Goal: Check status: Check status

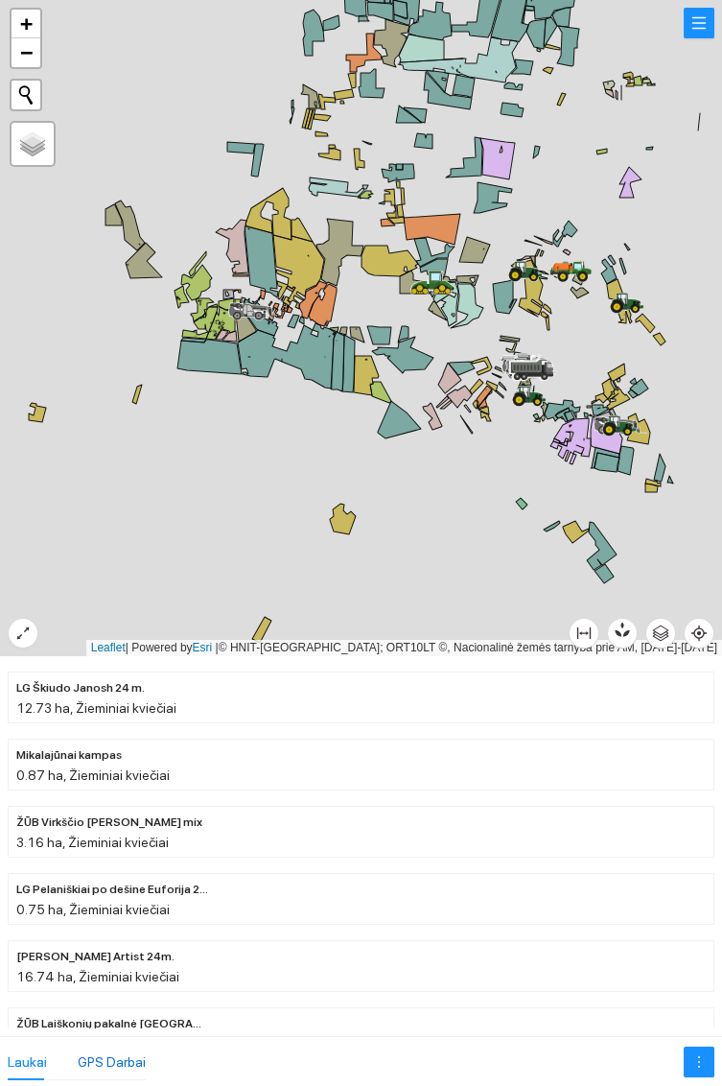
click at [113, 1058] on div "GPS Darbai" at bounding box center [112, 1061] width 68 height 21
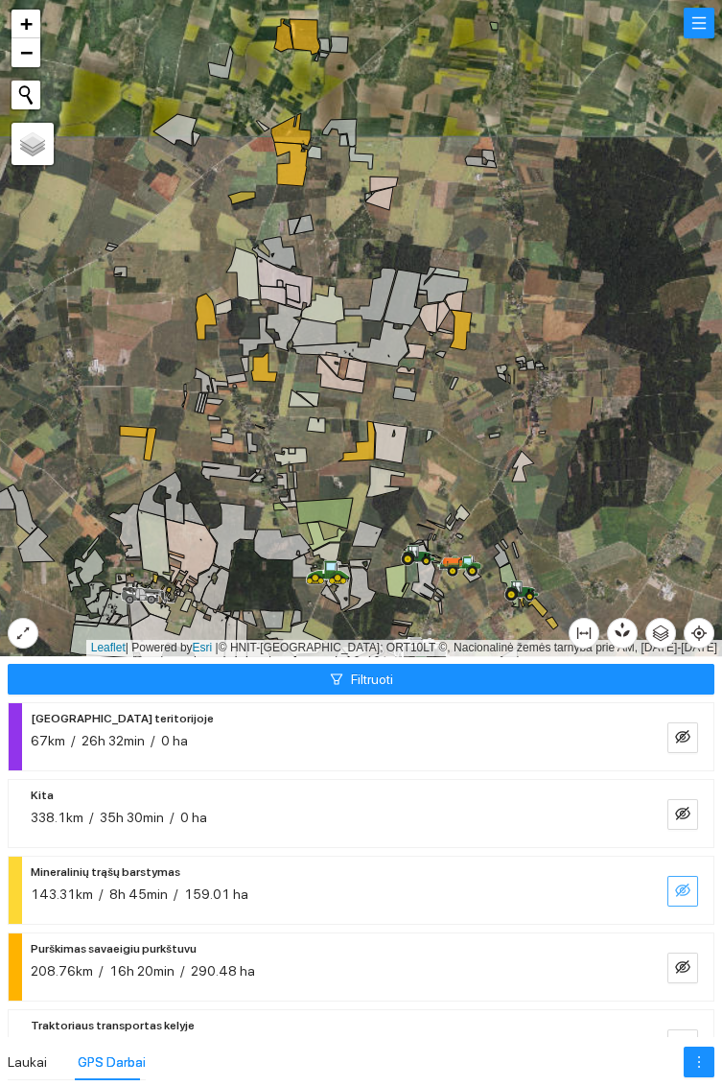
click at [689, 880] on button "button" at bounding box center [683, 891] width 31 height 31
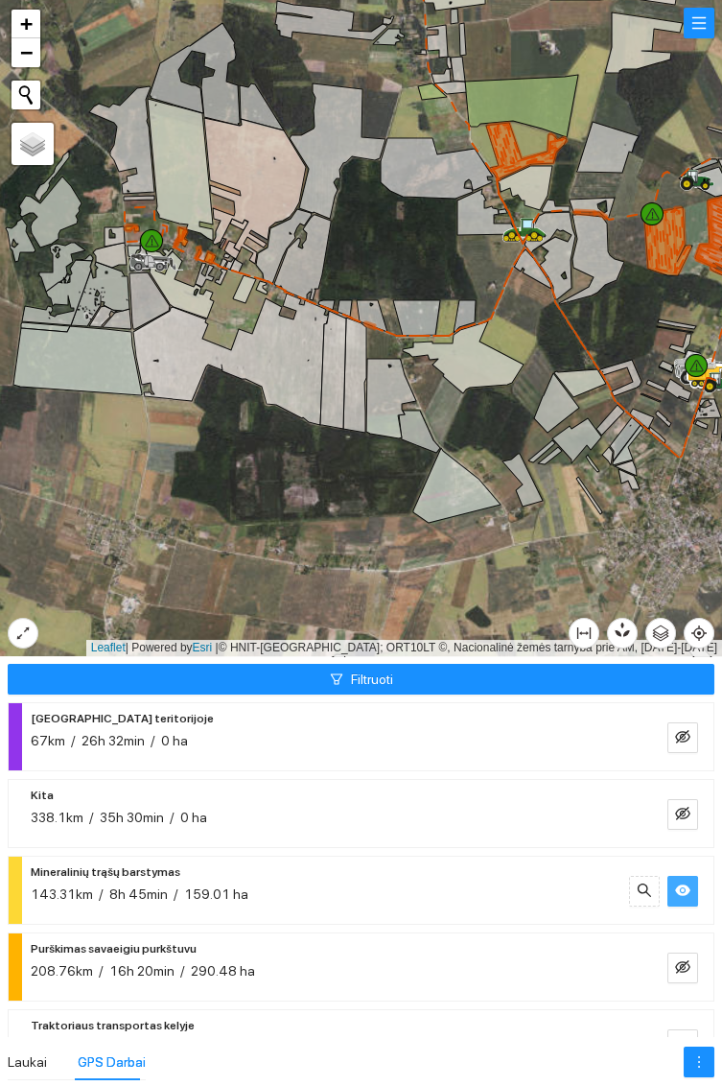
click at [682, 880] on button "button" at bounding box center [683, 891] width 31 height 31
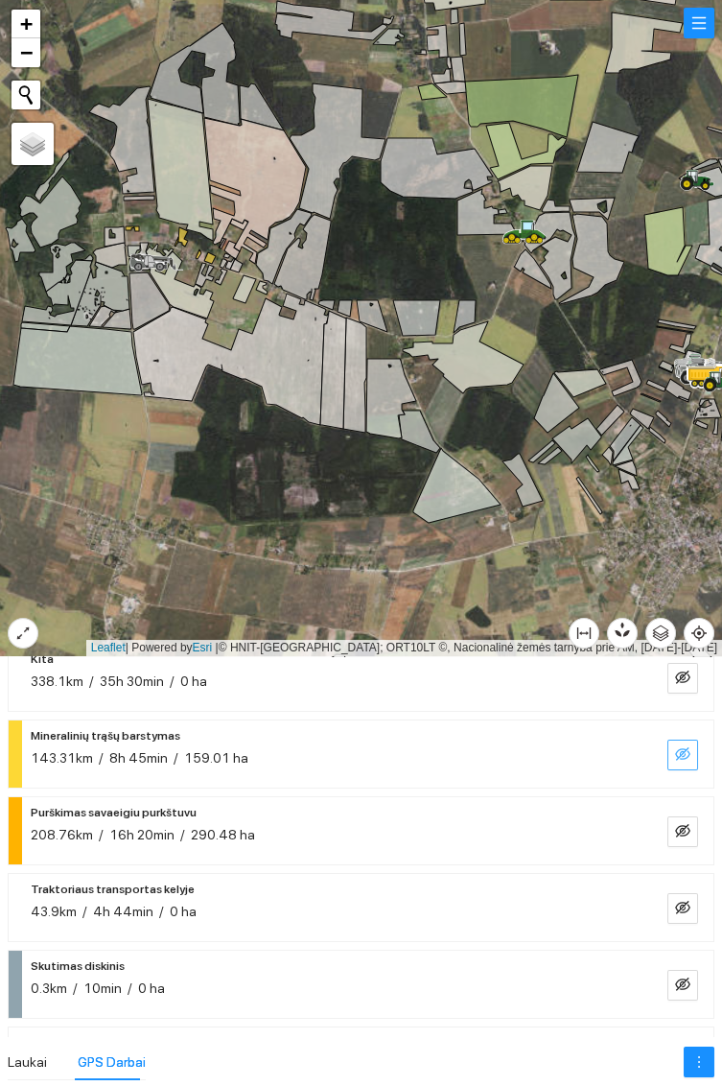
scroll to position [129, 0]
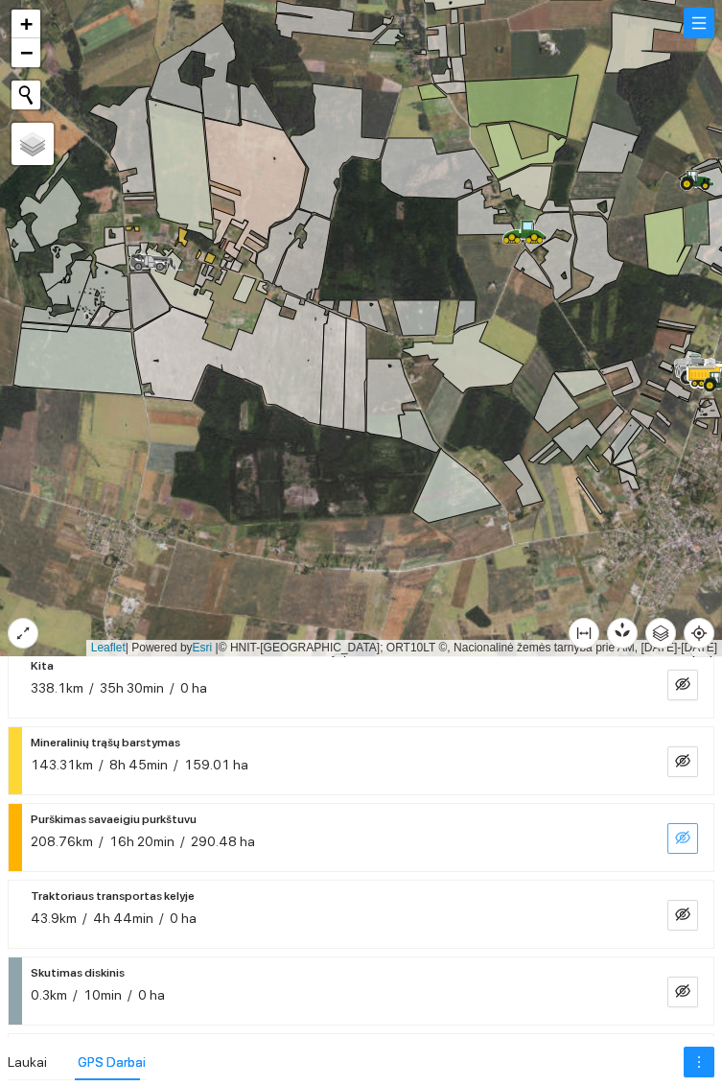
click at [690, 824] on button "button" at bounding box center [683, 838] width 31 height 31
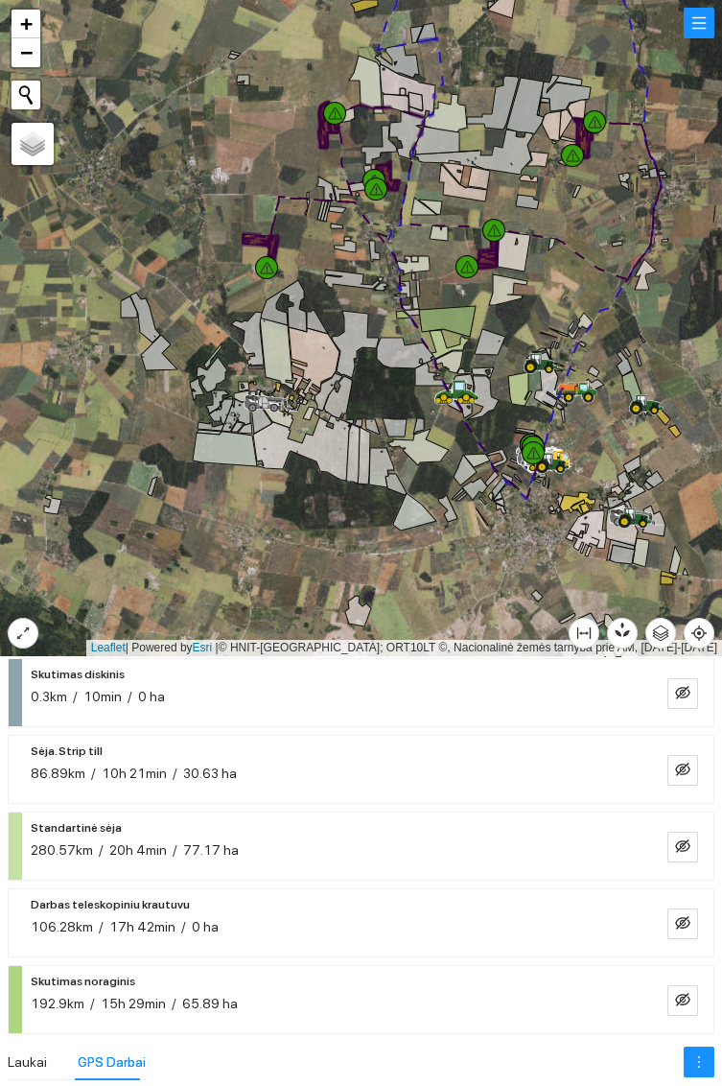
scroll to position [431, 0]
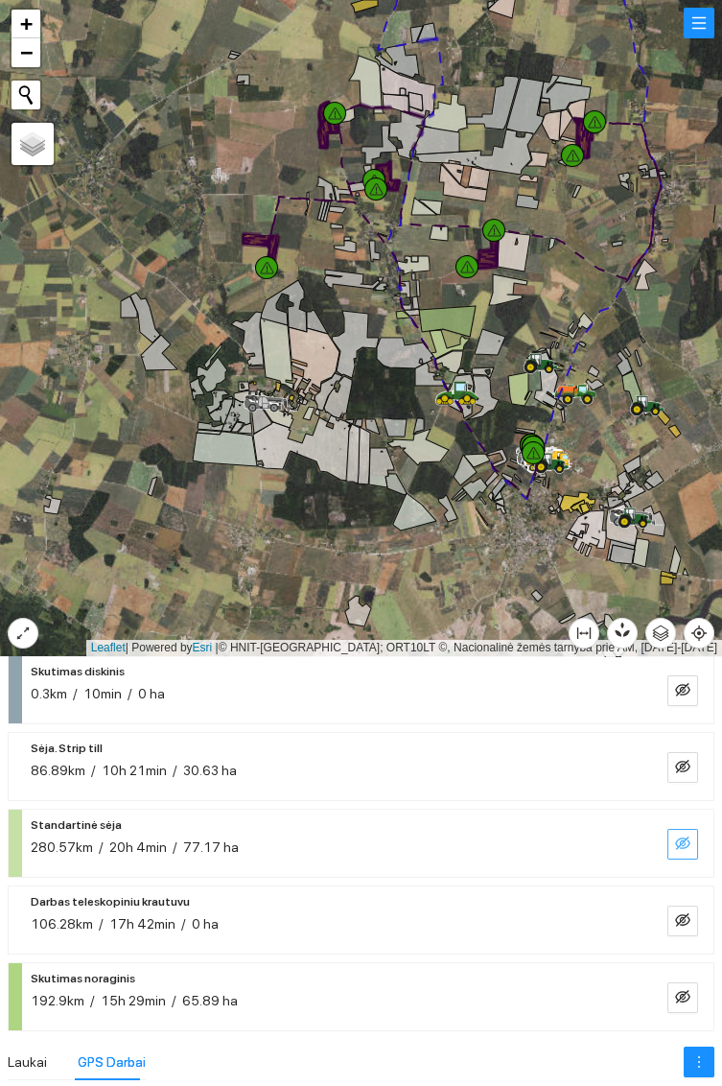
click at [689, 832] on button "button" at bounding box center [683, 844] width 31 height 31
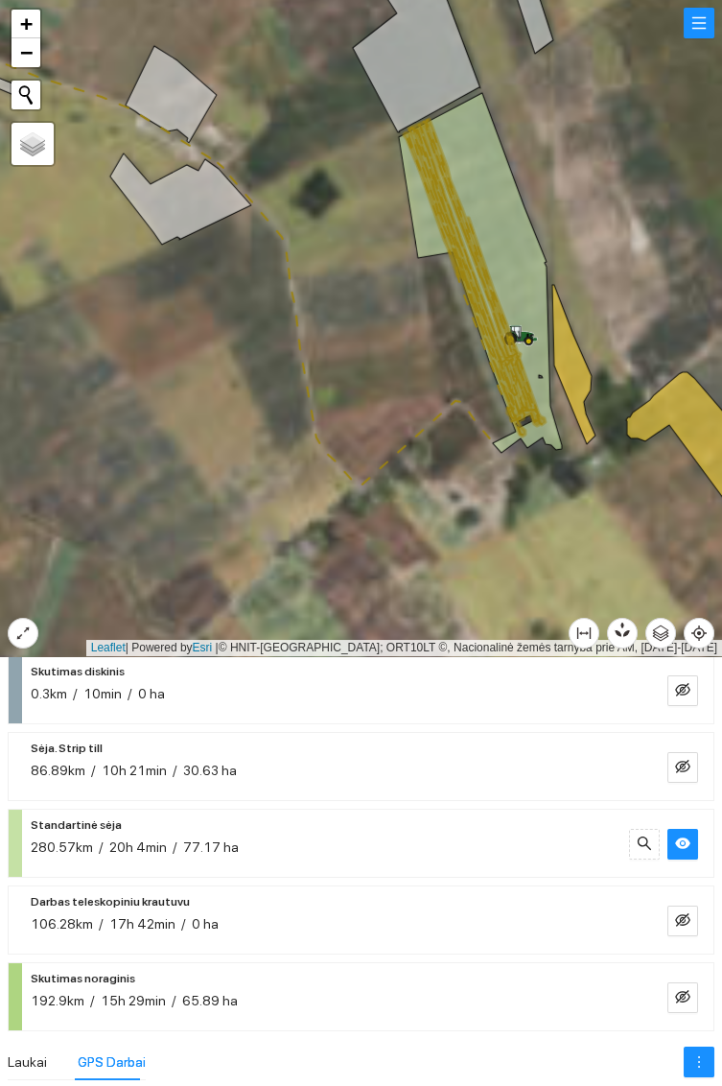
click at [528, 330] on icon at bounding box center [521, 335] width 35 height 21
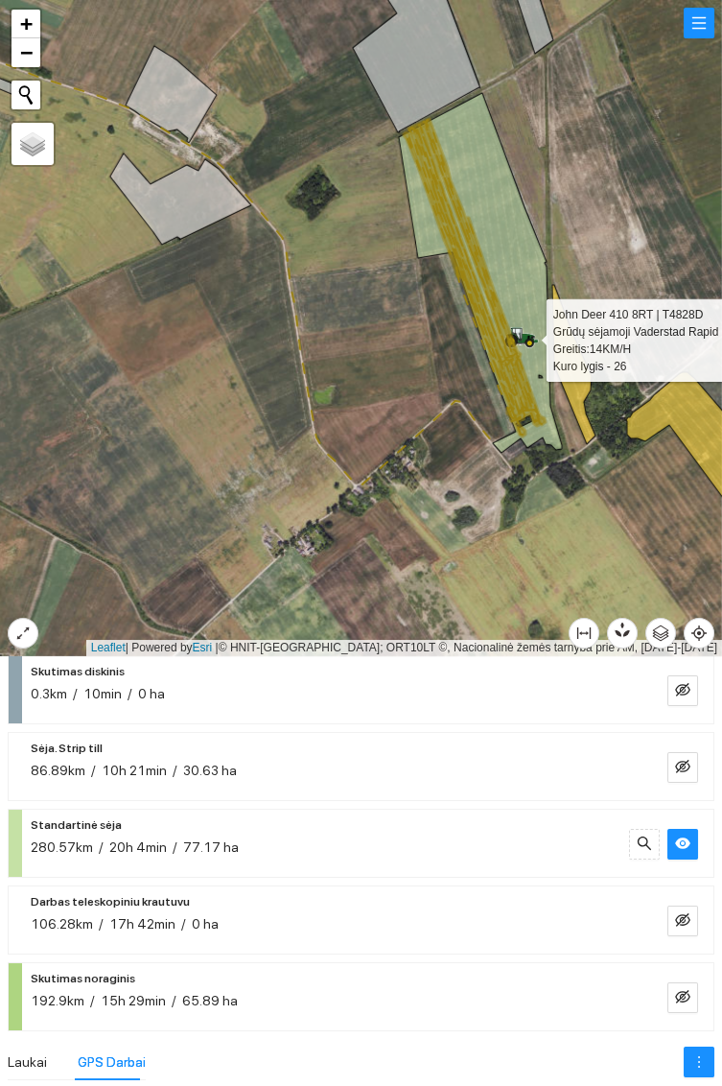
click at [599, 511] on div at bounding box center [361, 328] width 722 height 656
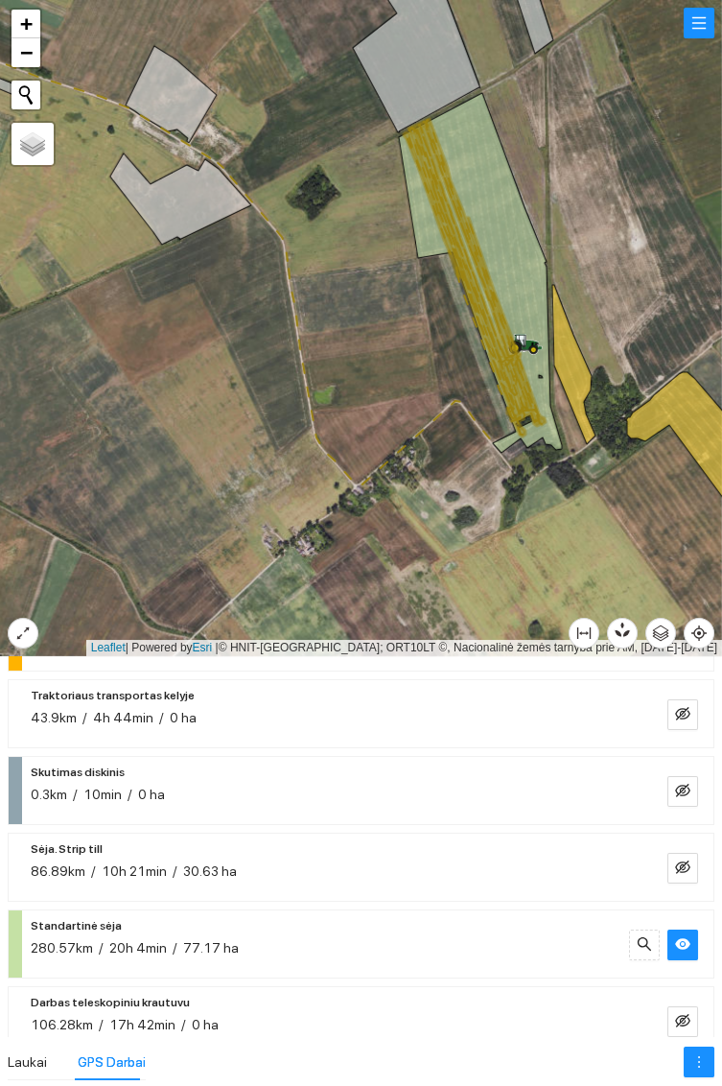
scroll to position [329, 0]
click at [690, 857] on button "button" at bounding box center [683, 869] width 31 height 31
click at [675, 950] on icon "eye" at bounding box center [682, 944] width 15 height 15
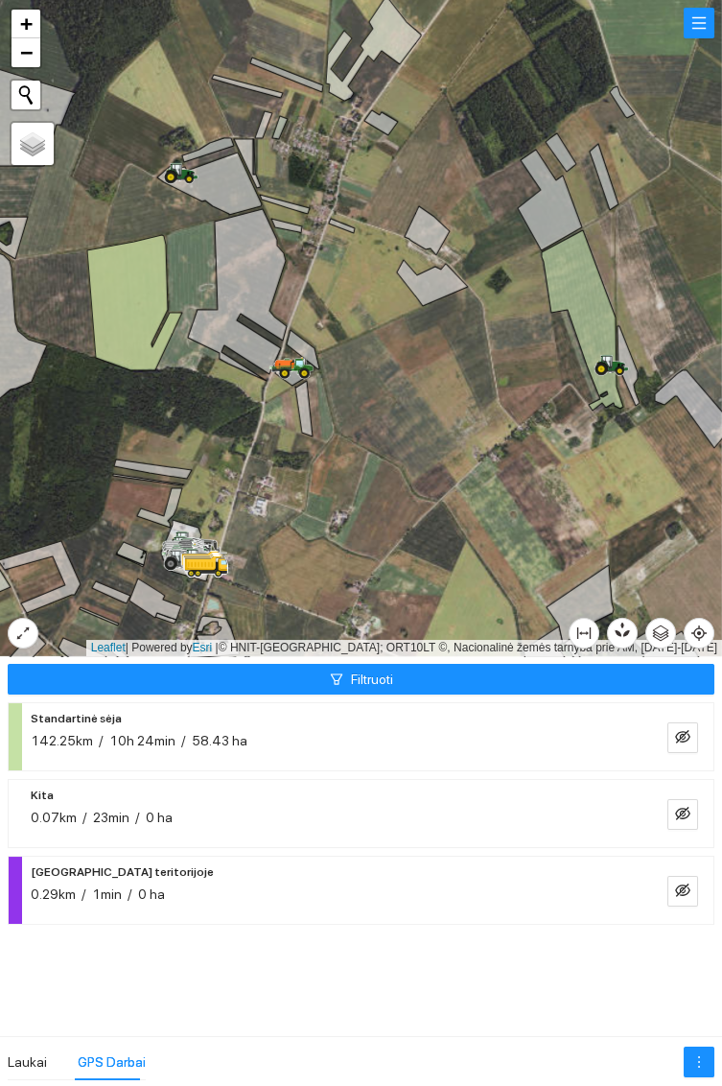
scroll to position [0, 0]
click at [293, 366] on icon at bounding box center [300, 372] width 19 height 14
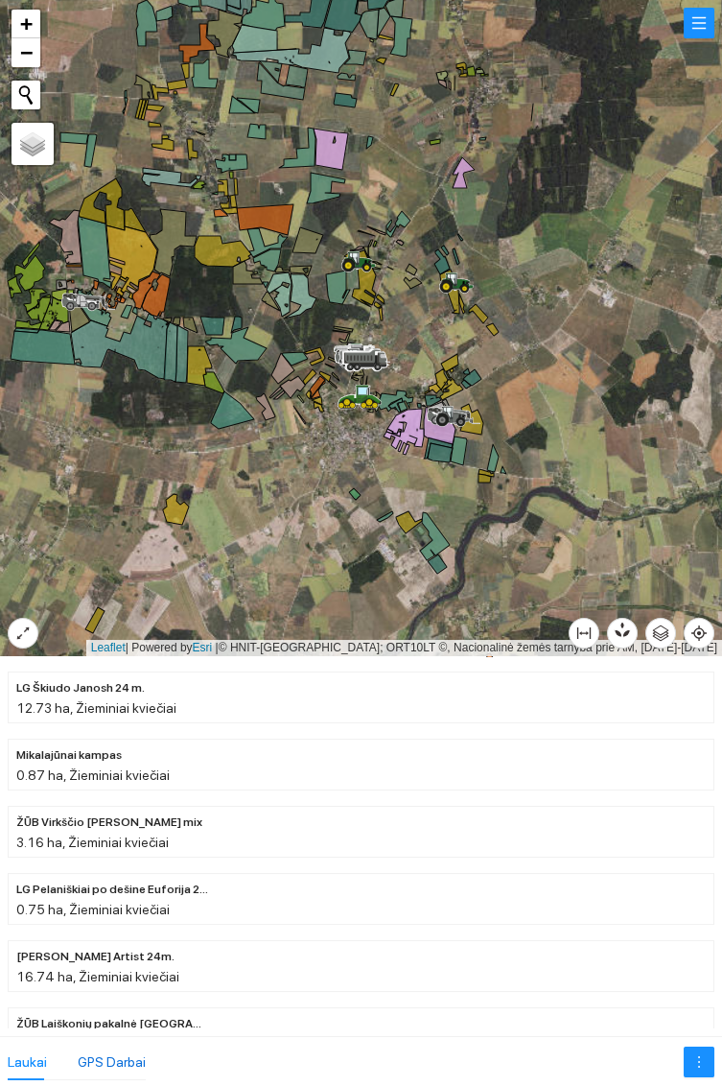
click at [91, 1067] on div "GPS Darbai" at bounding box center [112, 1061] width 68 height 21
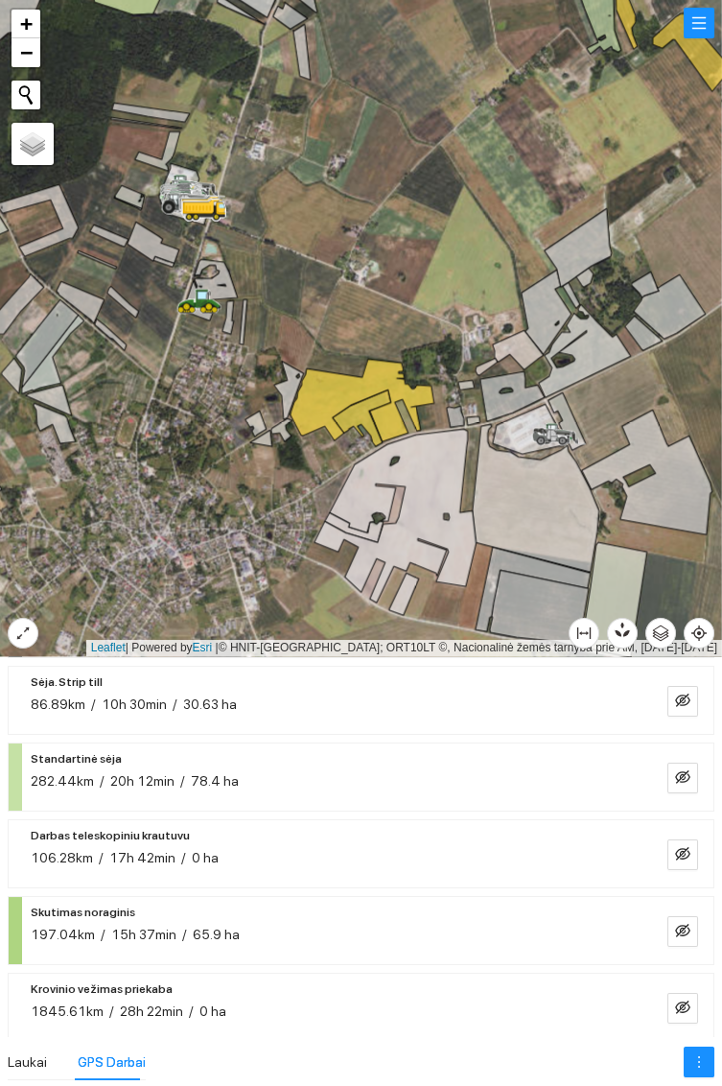
scroll to position [515, 0]
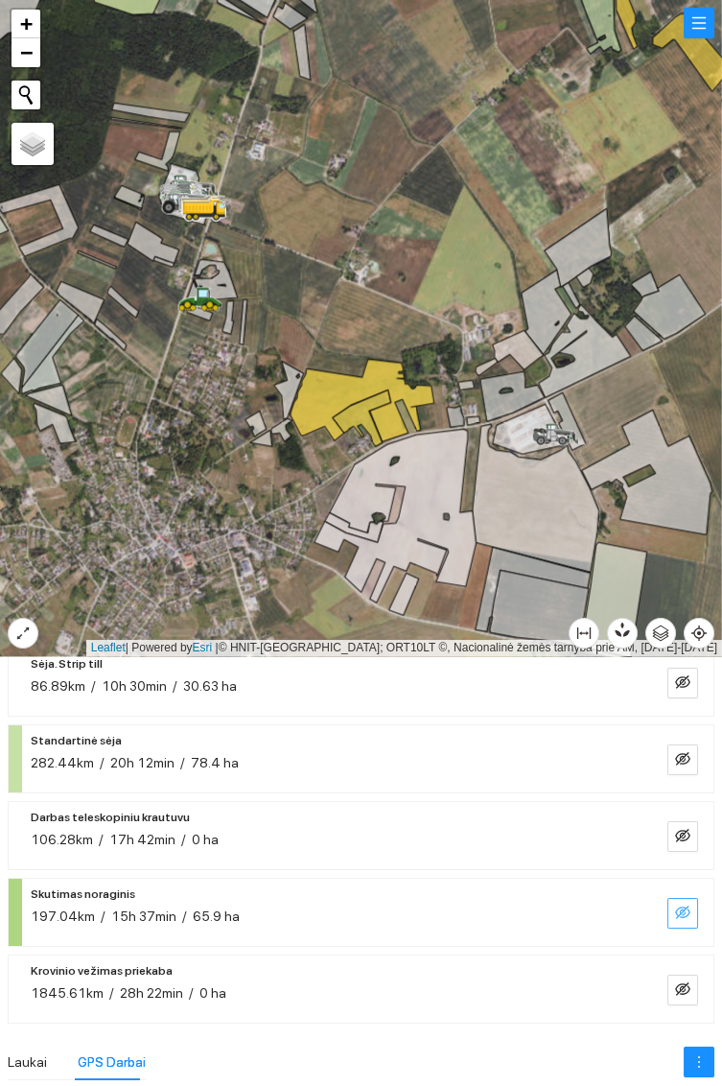
click at [681, 908] on icon "eye-invisible" at bounding box center [682, 911] width 15 height 15
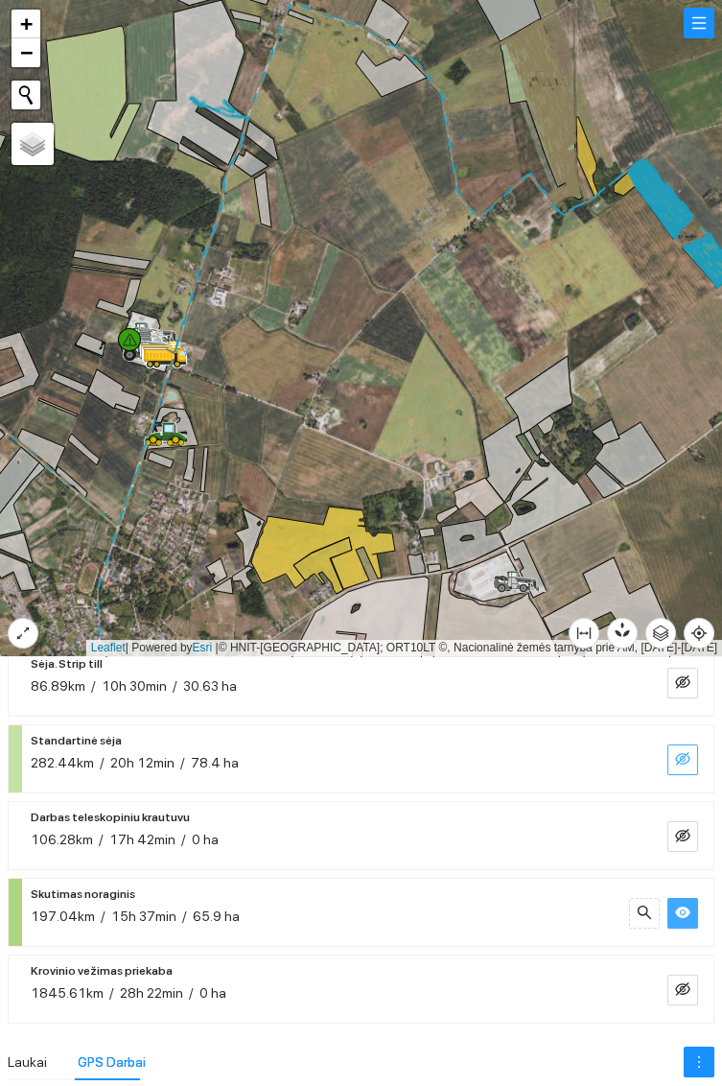
click at [682, 751] on icon "eye-invisible" at bounding box center [682, 758] width 15 height 15
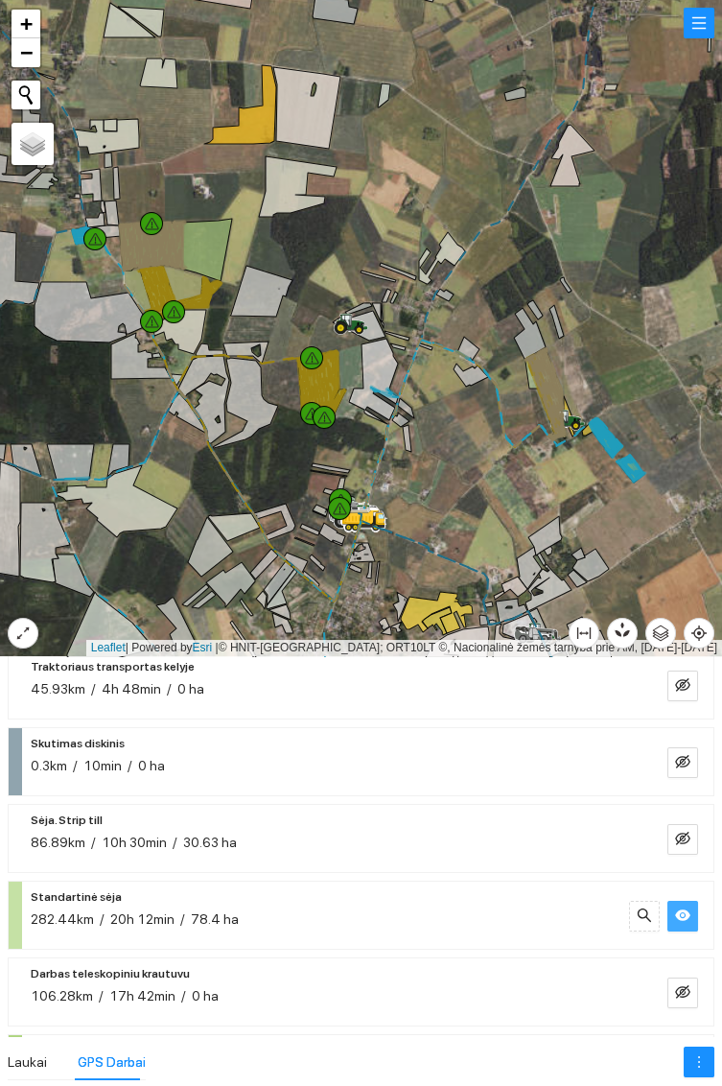
scroll to position [359, 0]
click at [684, 838] on icon "eye-invisible" at bounding box center [684, 839] width 4 height 4
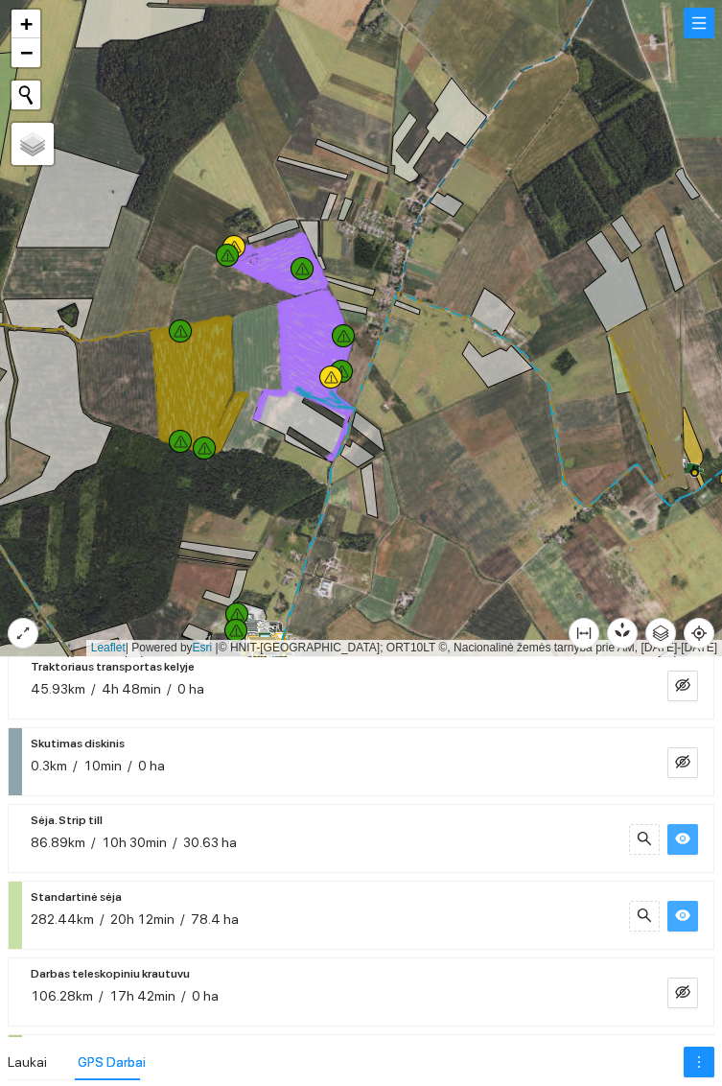
click at [651, 331] on icon at bounding box center [660, 373] width 43 height 122
click at [693, 848] on button "button" at bounding box center [683, 839] width 31 height 31
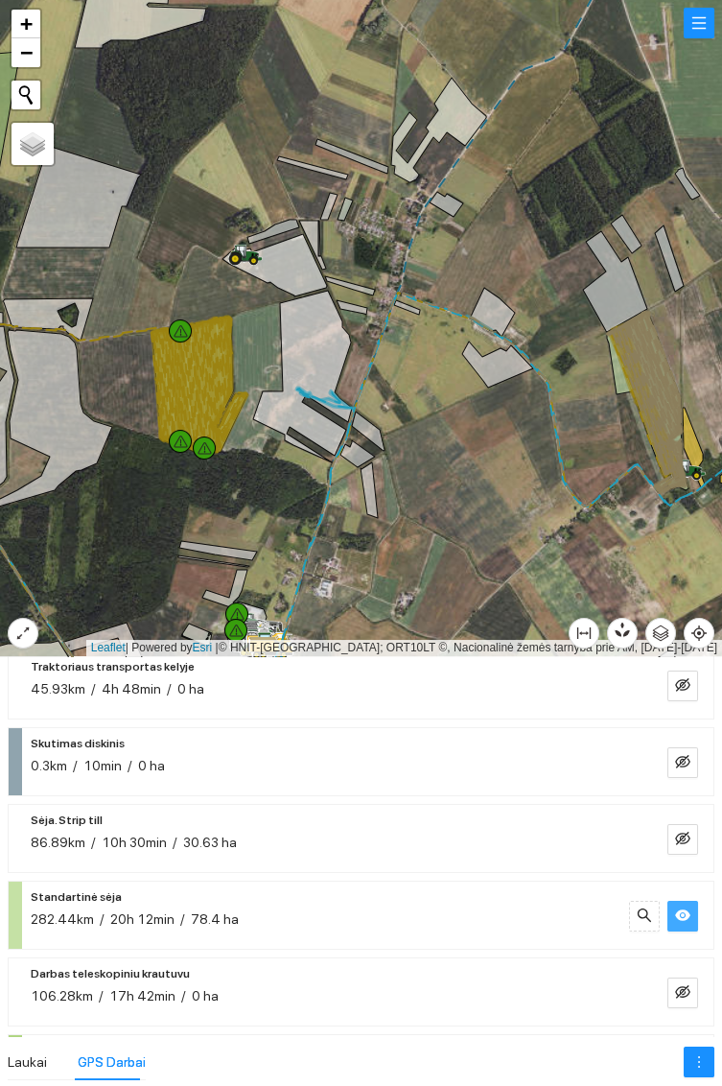
click at [683, 909] on icon "eye" at bounding box center [682, 915] width 15 height 12
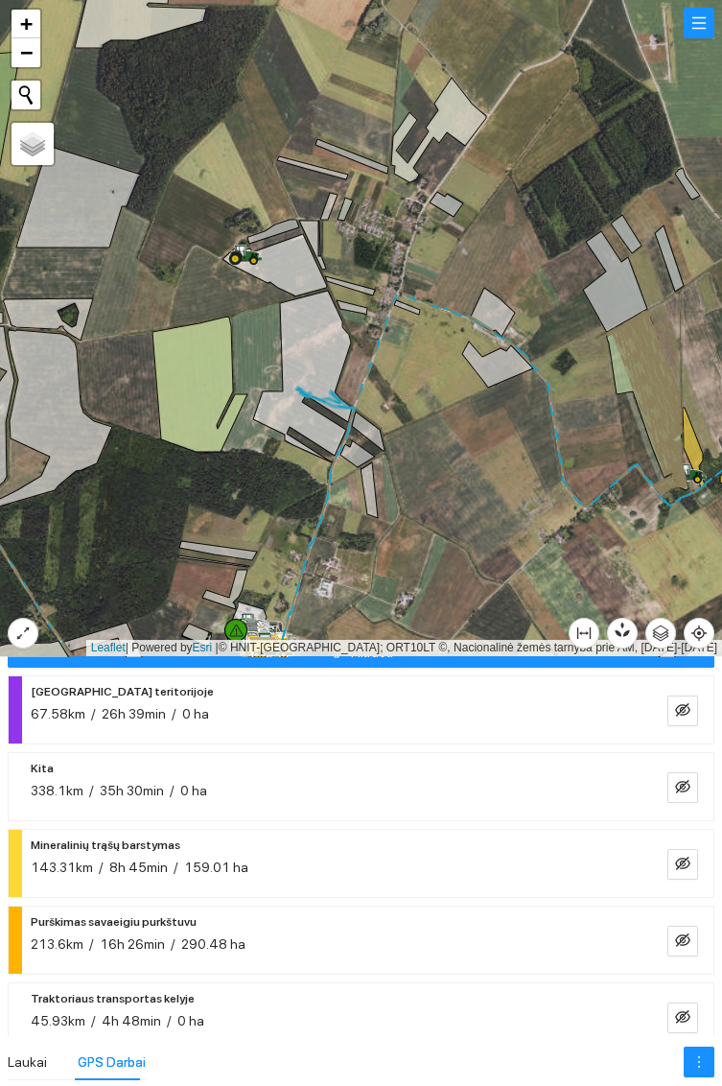
scroll to position [24, 0]
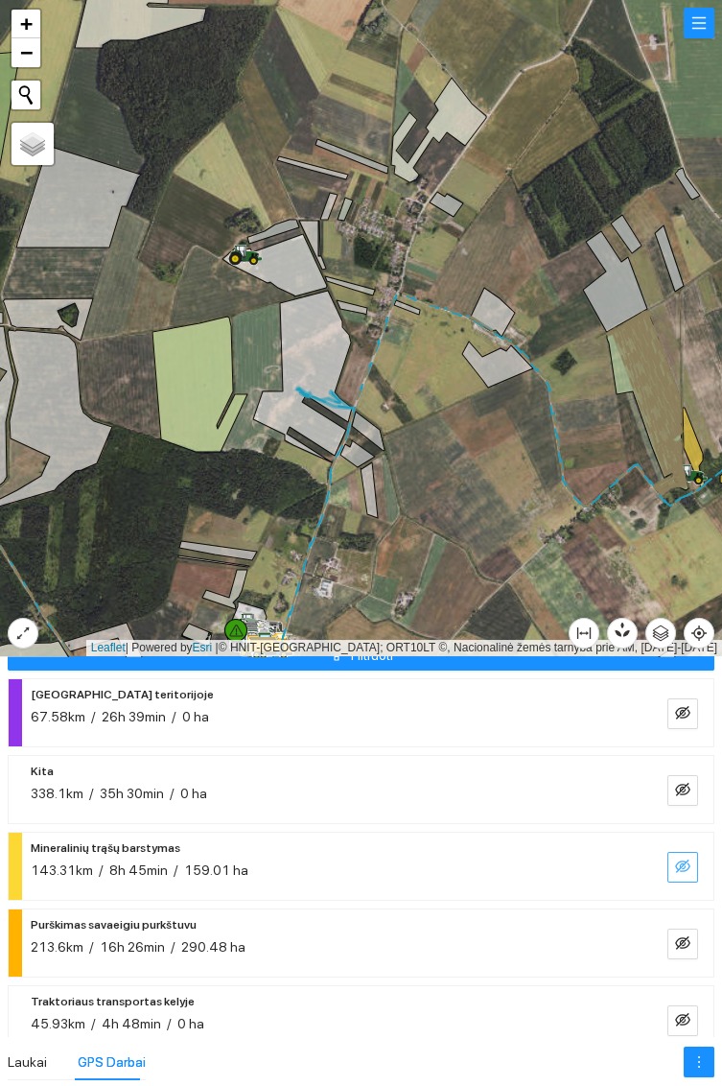
click at [684, 866] on icon "eye-invisible" at bounding box center [684, 867] width 4 height 4
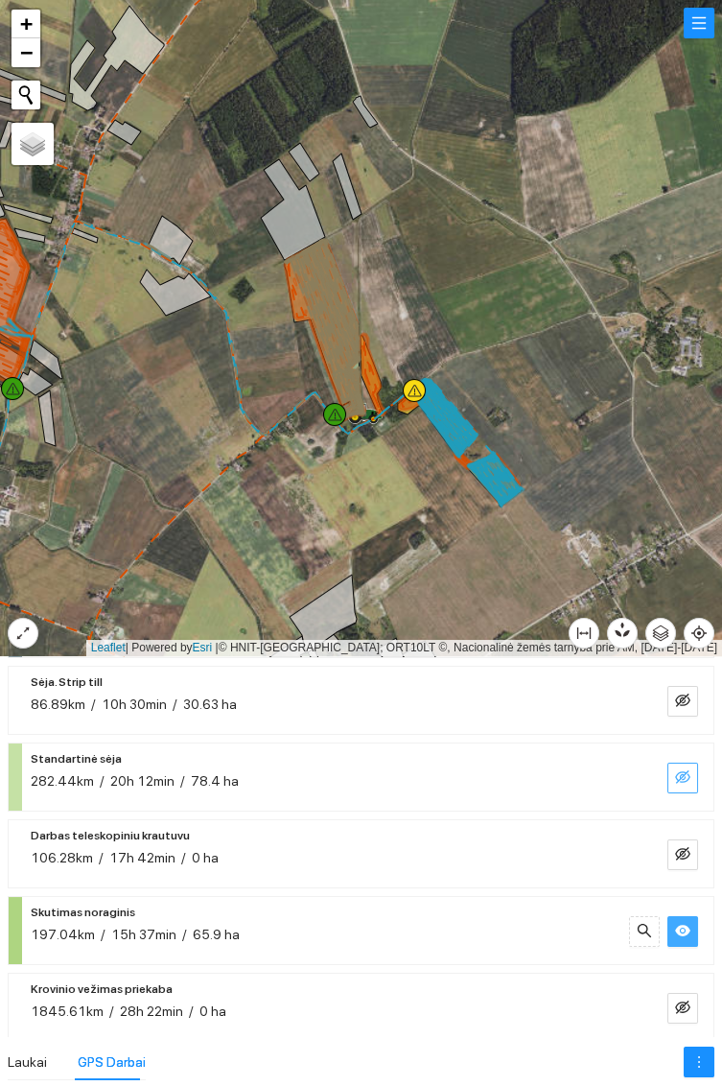
scroll to position [515, 0]
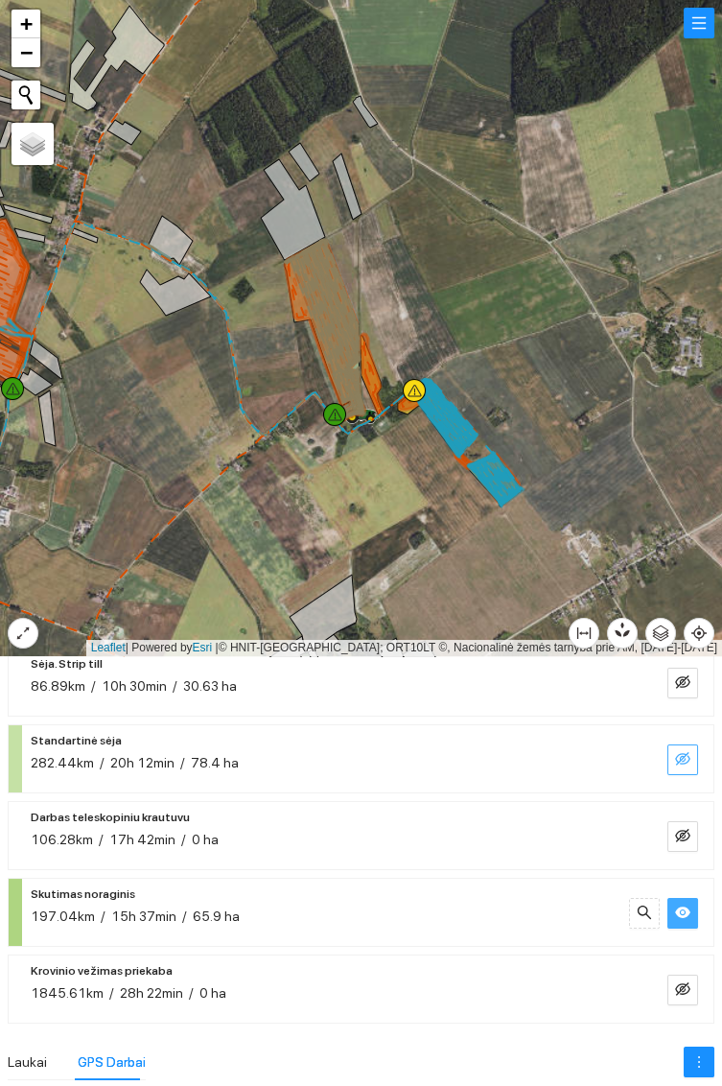
click at [694, 913] on button "button" at bounding box center [683, 913] width 31 height 31
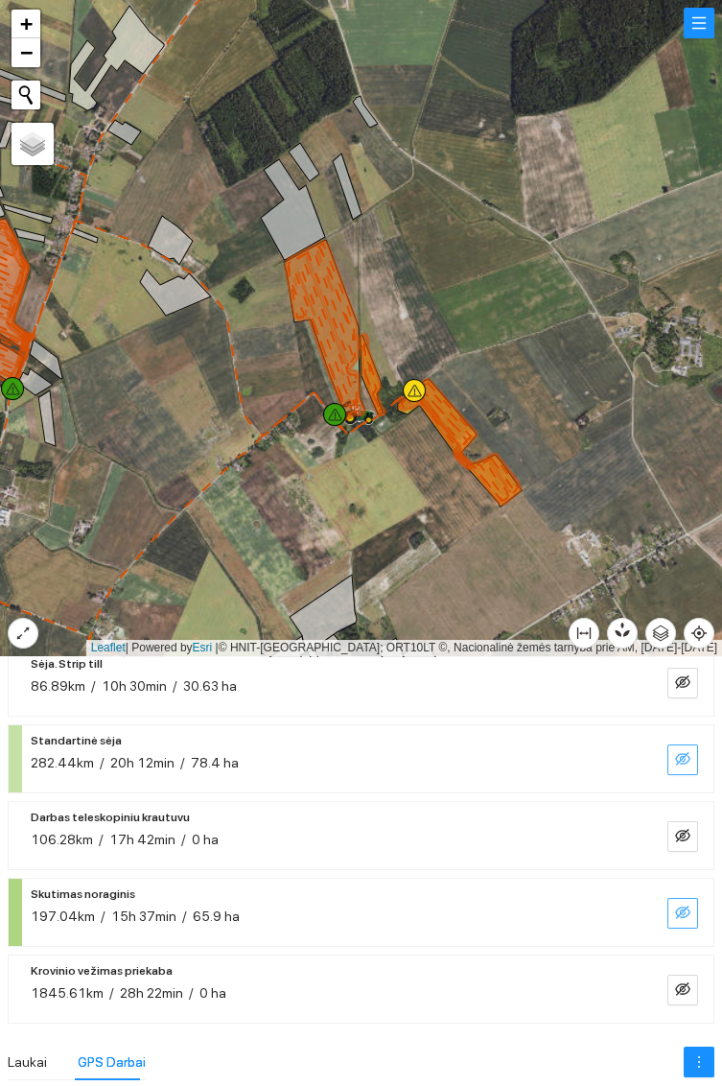
click at [683, 911] on icon "eye-invisible" at bounding box center [682, 911] width 15 height 15
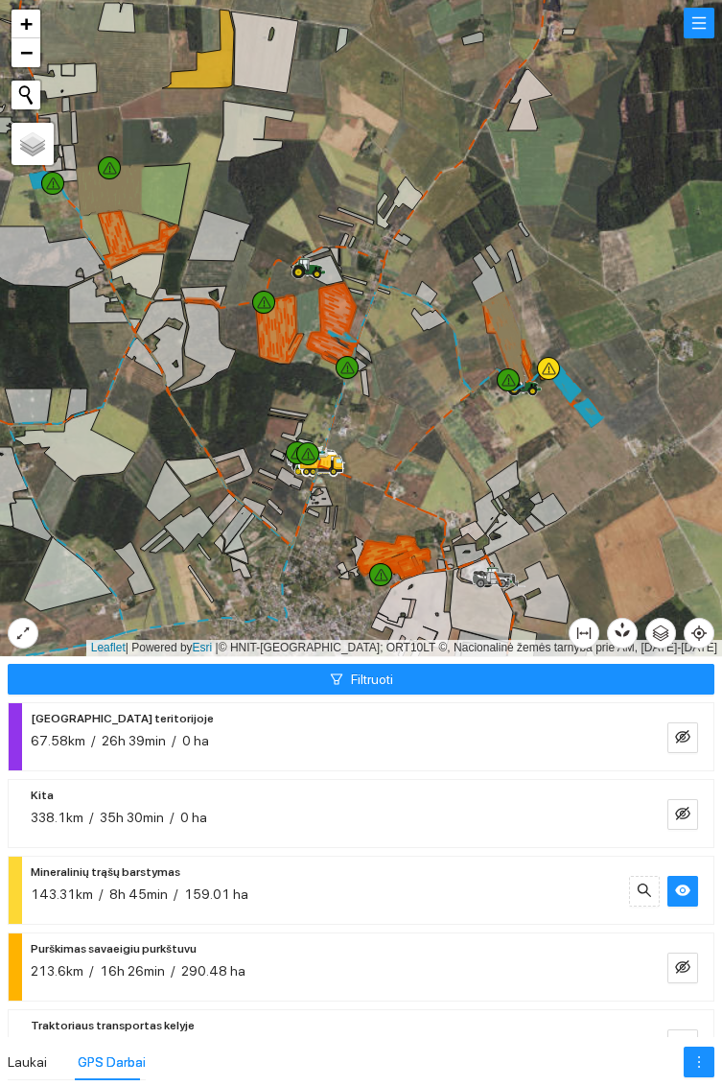
scroll to position [515, 0]
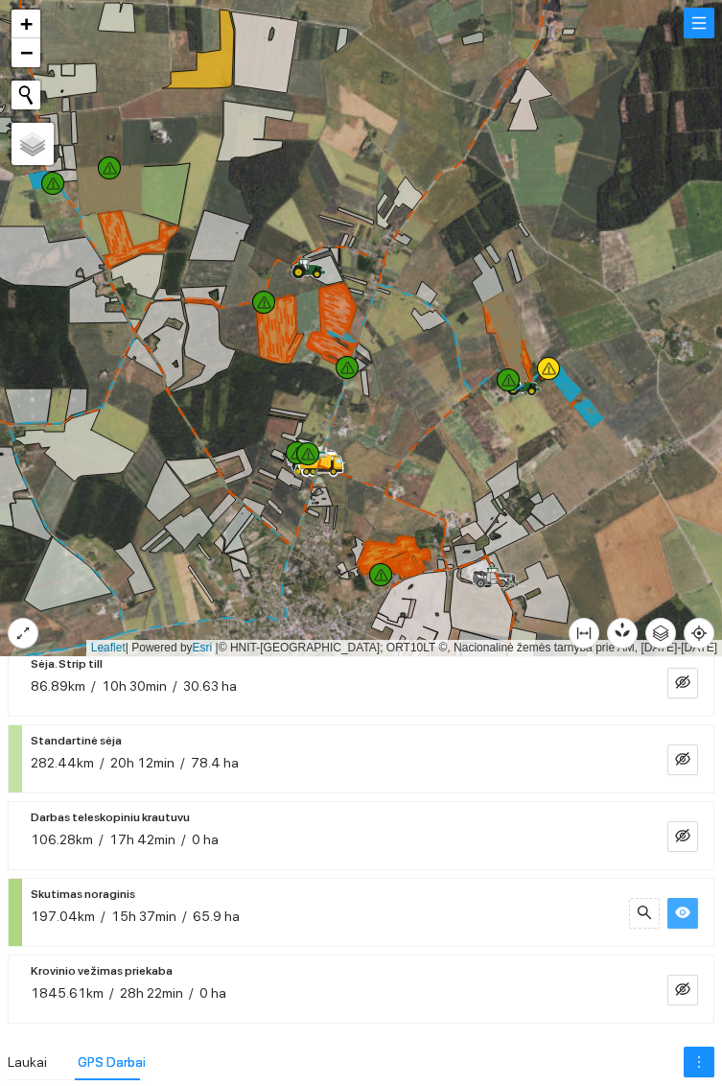
click at [689, 913] on icon "eye" at bounding box center [682, 911] width 15 height 15
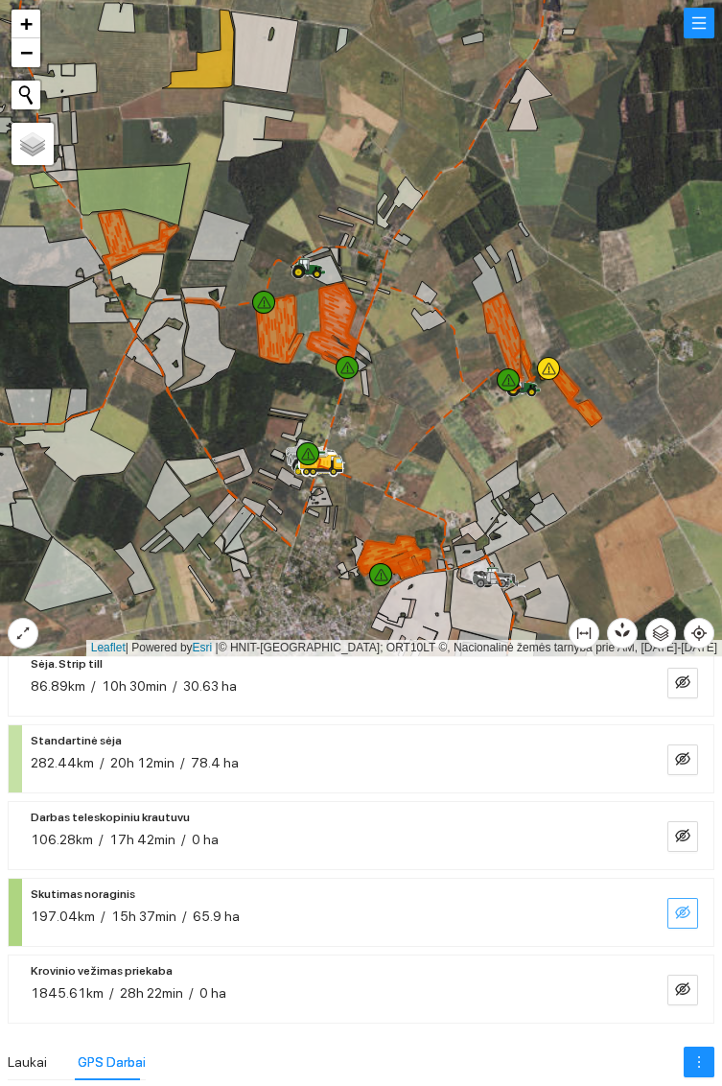
click at [691, 900] on button "button" at bounding box center [683, 913] width 31 height 31
